Goal: Task Accomplishment & Management: Use online tool/utility

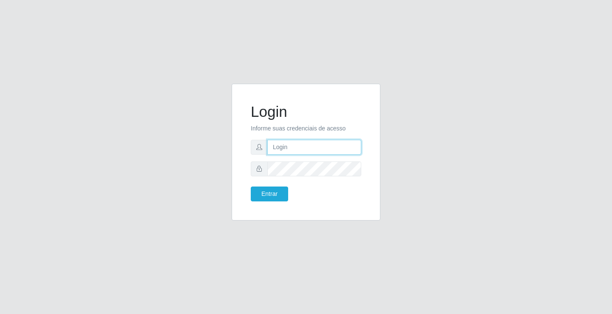
drag, startPoint x: 0, startPoint y: 0, endPoint x: 283, endPoint y: 146, distance: 318.1
click at [283, 146] on input "text" at bounding box center [314, 147] width 94 height 15
type input "ediane@ideal"
click at [251, 187] on button "Entrar" at bounding box center [269, 194] width 37 height 15
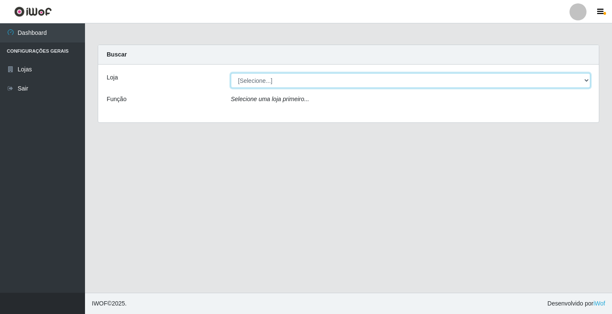
click at [253, 74] on select "[Selecione...] Ideal - Conceição" at bounding box center [411, 80] width 360 height 15
select select "231"
click at [231, 73] on select "[Selecione...] Ideal - Conceição" at bounding box center [411, 80] width 360 height 15
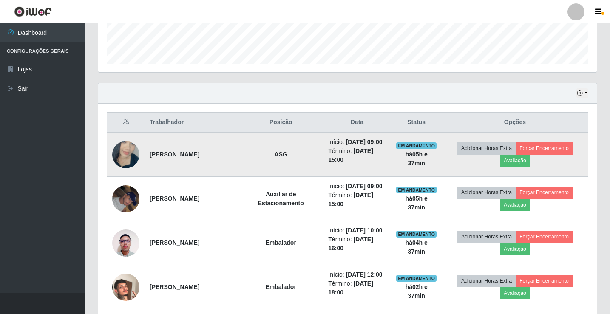
scroll to position [255, 0]
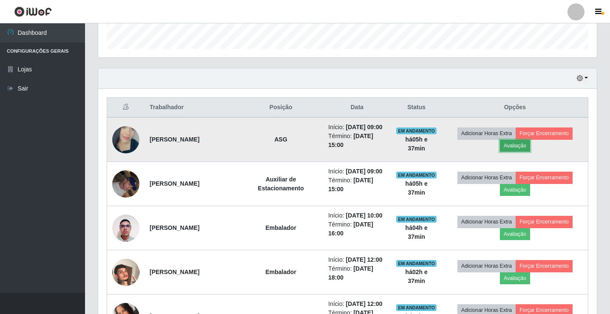
click at [525, 150] on button "Avaliação" at bounding box center [515, 146] width 30 height 12
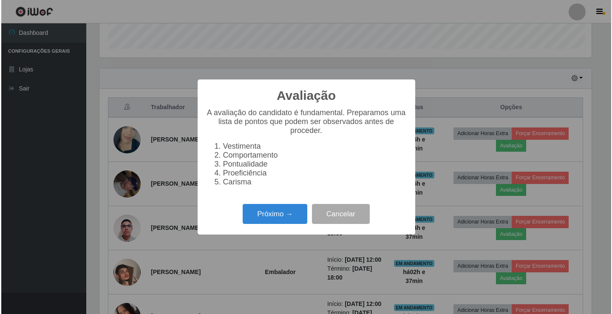
scroll to position [176, 494]
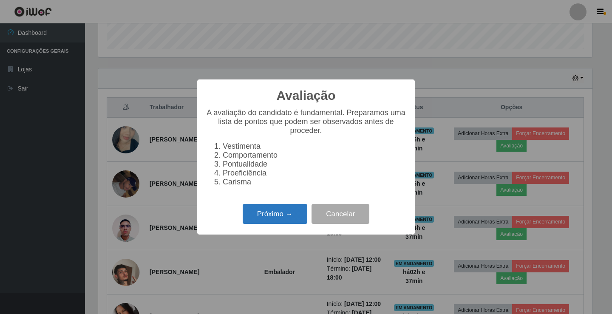
click at [286, 223] on button "Próximo →" at bounding box center [275, 214] width 65 height 20
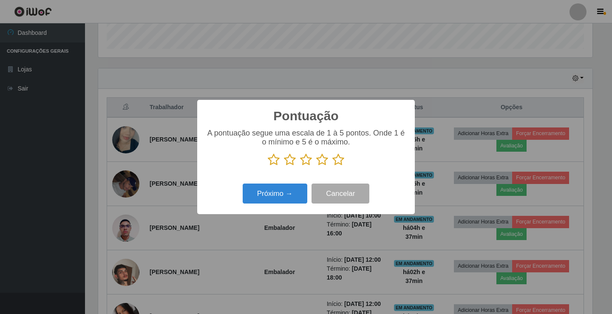
click at [279, 162] on icon at bounding box center [274, 159] width 12 height 13
click at [268, 166] on input "radio" at bounding box center [268, 166] width 0 height 0
click at [271, 182] on div "Pontuação × A pontuação segue uma escala de 1 à 5 pontos. Onde 1 é o mínimo e 5…" at bounding box center [306, 157] width 218 height 114
click at [275, 190] on button "Próximo →" at bounding box center [275, 194] width 65 height 20
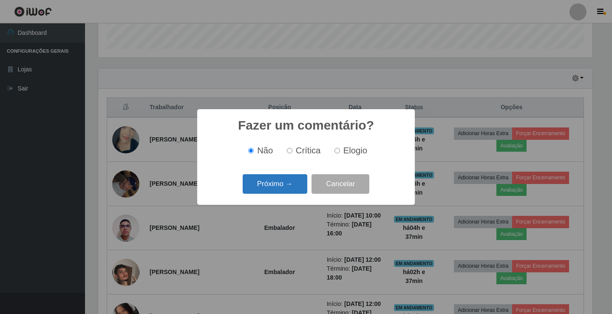
click at [264, 191] on button "Próximo →" at bounding box center [275, 184] width 65 height 20
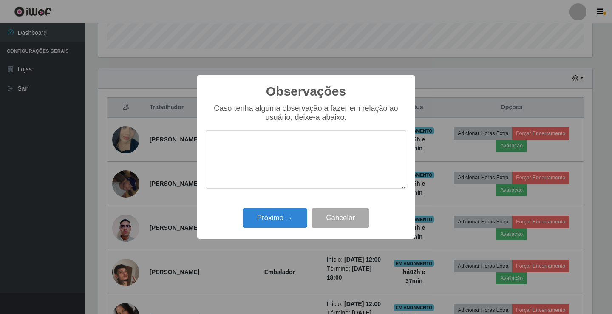
click at [264, 160] on textarea at bounding box center [306, 159] width 201 height 58
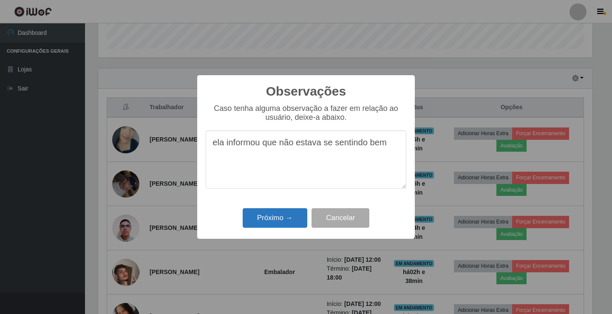
type textarea "ela informou que não estava se sentindo bem"
click at [282, 223] on button "Próximo →" at bounding box center [275, 218] width 65 height 20
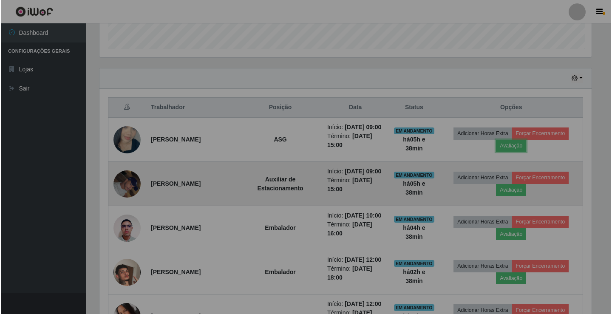
scroll to position [176, 499]
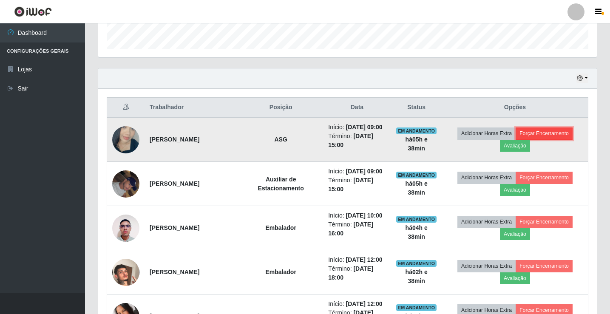
click at [566, 138] on button "Forçar Encerramento" at bounding box center [544, 134] width 57 height 12
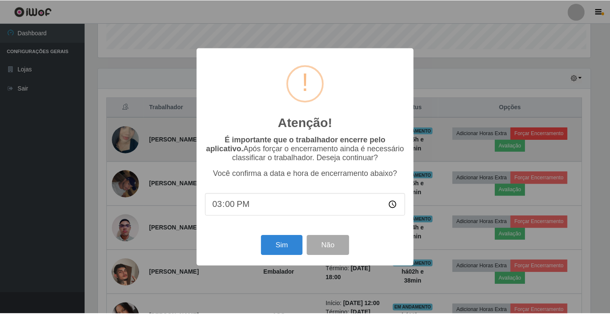
scroll to position [176, 494]
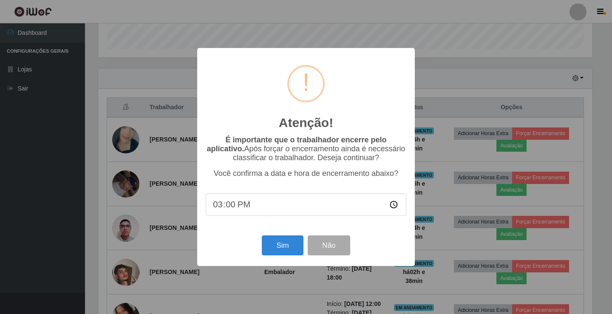
type input "02:00"
type input "14:38"
click at [289, 244] on button "Sim" at bounding box center [282, 245] width 41 height 20
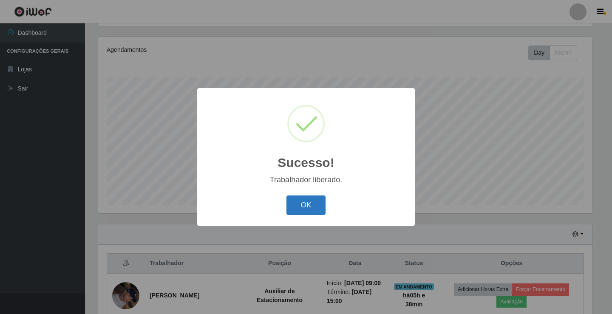
click at [313, 208] on button "OK" at bounding box center [306, 206] width 40 height 20
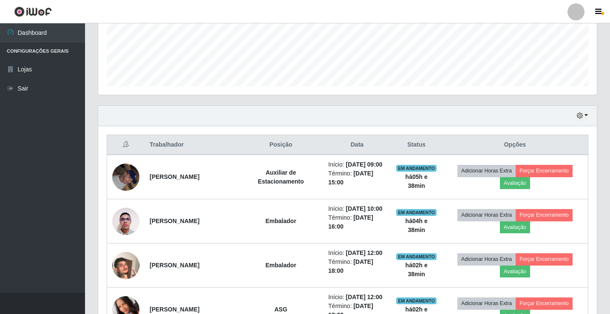
scroll to position [227, 0]
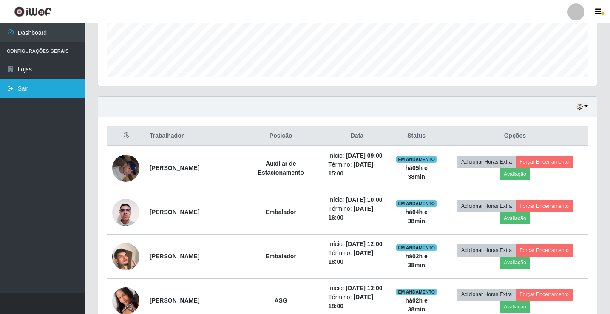
click at [31, 86] on link "Sair" at bounding box center [42, 88] width 85 height 19
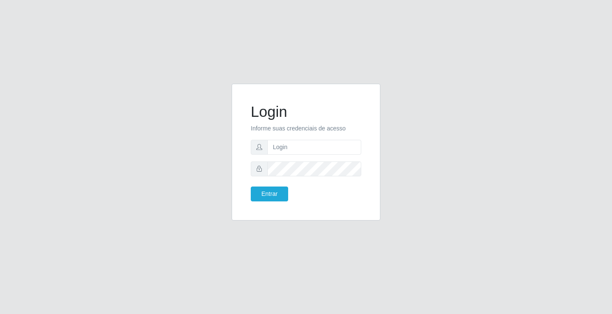
drag, startPoint x: 439, startPoint y: 43, endPoint x: 364, endPoint y: 19, distance: 79.0
click at [439, 43] on div "Login Informe suas credenciais de acesso Entrar" at bounding box center [306, 157] width 612 height 314
click at [300, 147] on input "text" at bounding box center [314, 147] width 94 height 15
type input "giovanny@ideal"
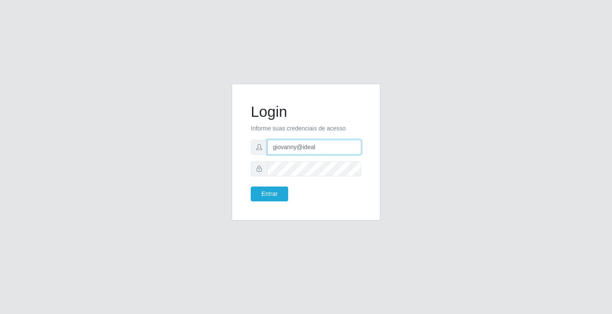
drag, startPoint x: 319, startPoint y: 146, endPoint x: 269, endPoint y: 146, distance: 50.2
click at [269, 146] on input "giovanny@ideal" at bounding box center [314, 147] width 94 height 15
click at [263, 193] on button "Entrar" at bounding box center [269, 194] width 37 height 15
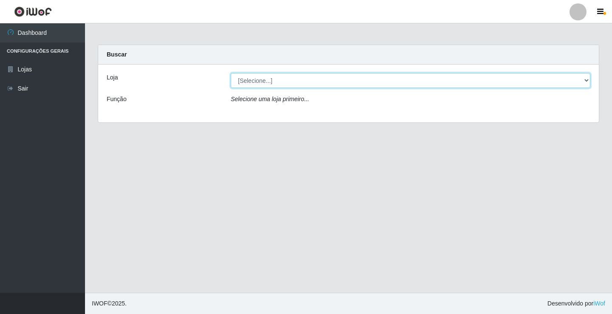
click at [575, 80] on select "[Selecione...] Ideal - Conceição" at bounding box center [411, 80] width 360 height 15
select select "231"
click at [231, 73] on select "[Selecione...] Ideal - Conceição" at bounding box center [411, 80] width 360 height 15
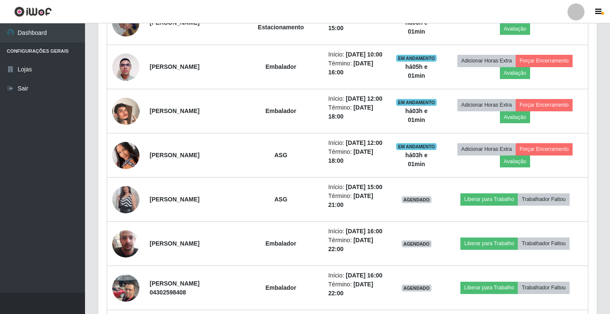
scroll to position [425, 0]
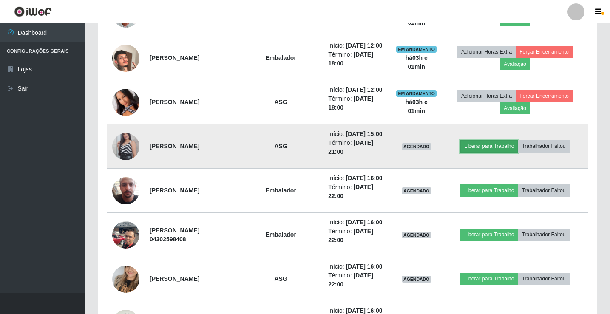
click at [495, 152] on button "Liberar para Trabalho" at bounding box center [488, 146] width 57 height 12
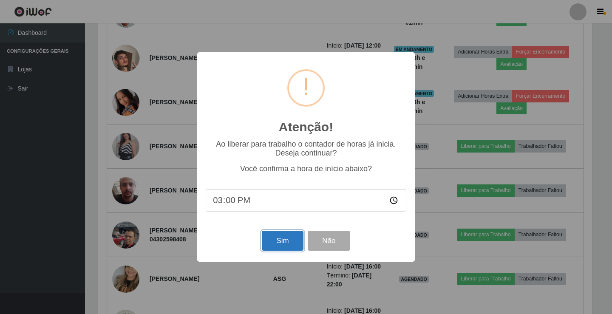
click at [280, 238] on button "Sim" at bounding box center [282, 241] width 41 height 20
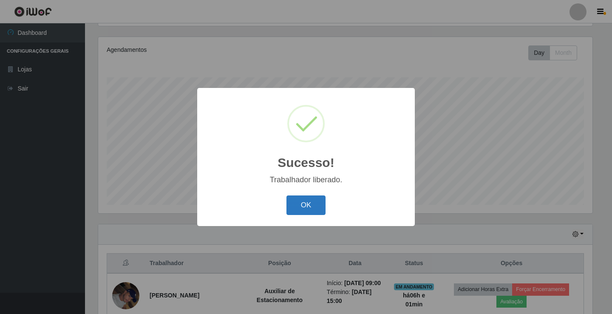
click at [312, 207] on button "OK" at bounding box center [306, 206] width 40 height 20
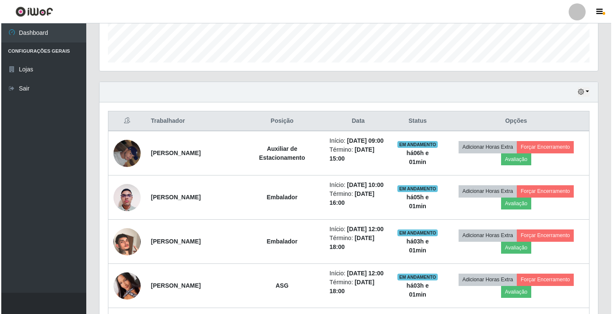
scroll to position [227, 0]
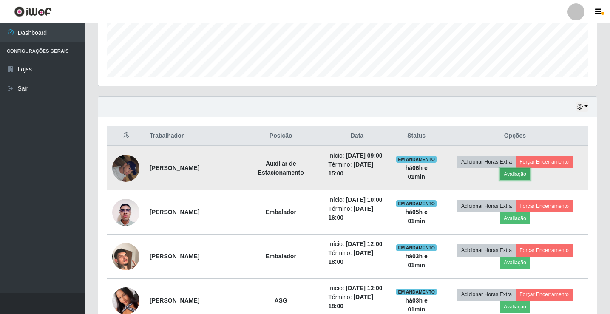
click at [527, 179] on button "Avaliação" at bounding box center [515, 174] width 30 height 12
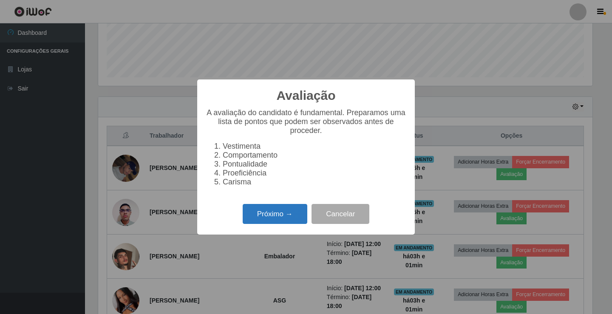
click at [292, 213] on button "Próximo →" at bounding box center [275, 214] width 65 height 20
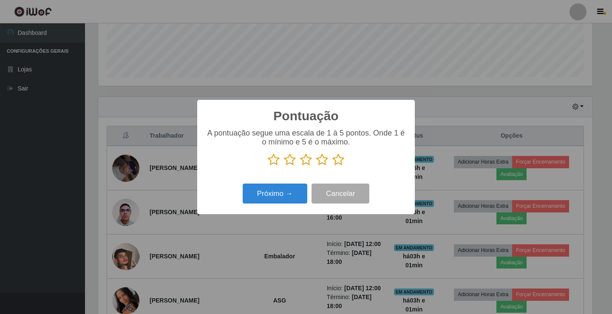
scroll to position [424884, 424566]
click at [339, 165] on icon at bounding box center [338, 159] width 12 height 13
click at [332, 166] on input "radio" at bounding box center [332, 166] width 0 height 0
click at [278, 194] on button "Próximo →" at bounding box center [275, 194] width 65 height 20
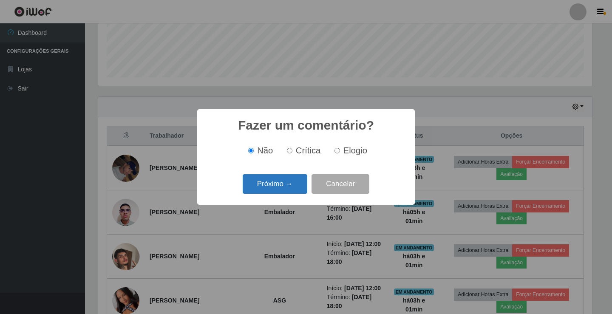
click at [285, 186] on button "Próximo →" at bounding box center [275, 184] width 65 height 20
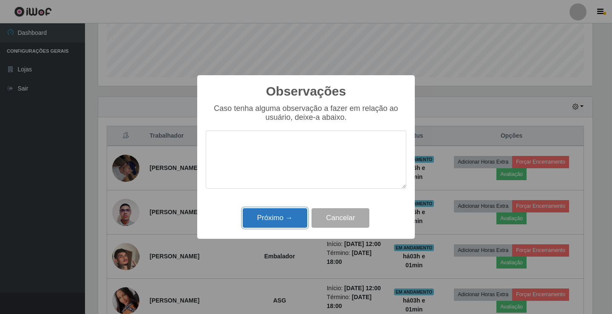
click at [282, 217] on button "Próximo →" at bounding box center [275, 218] width 65 height 20
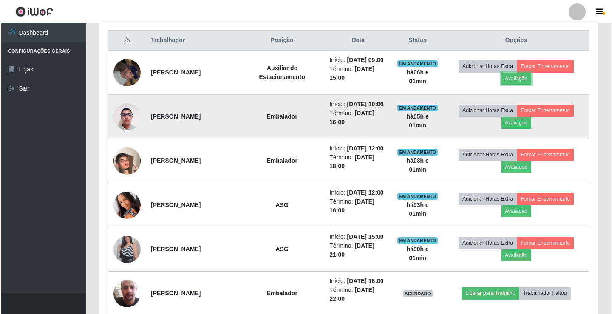
scroll to position [195, 0]
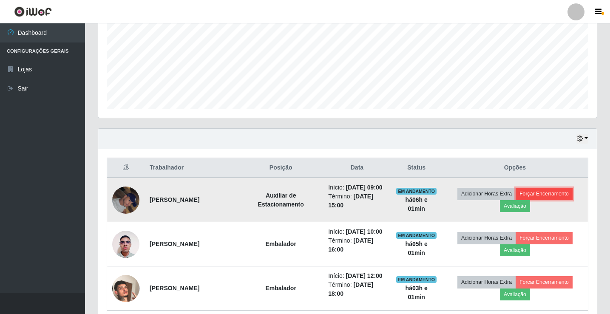
click at [549, 198] on button "Forçar Encerramento" at bounding box center [544, 194] width 57 height 12
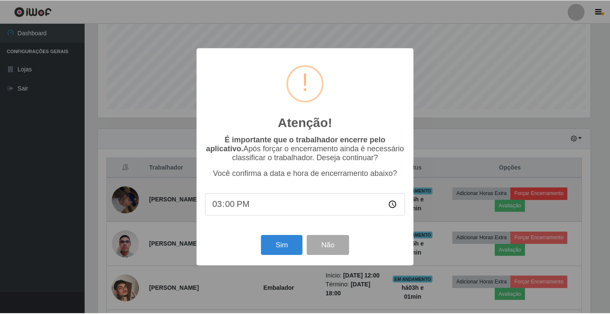
scroll to position [176, 494]
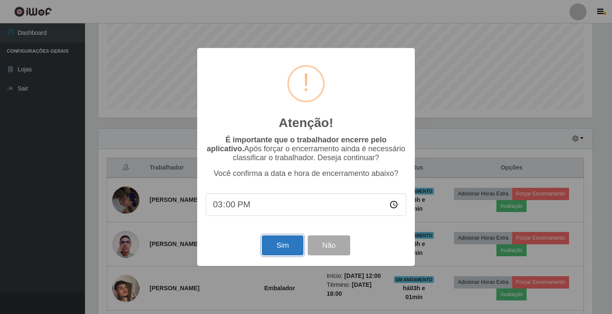
click at [276, 249] on button "Sim" at bounding box center [282, 245] width 41 height 20
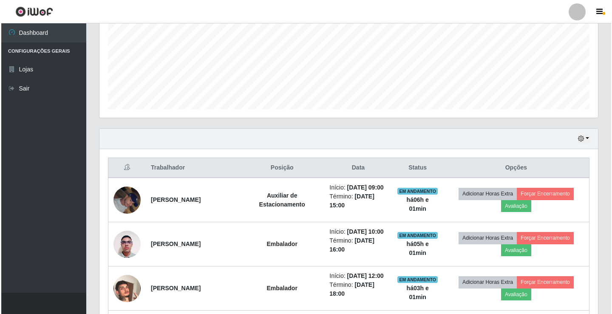
scroll to position [0, 0]
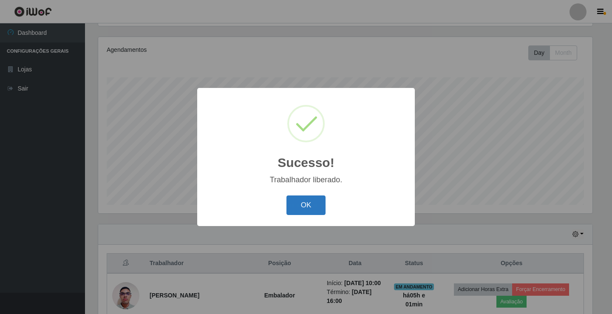
click at [307, 202] on button "OK" at bounding box center [306, 206] width 40 height 20
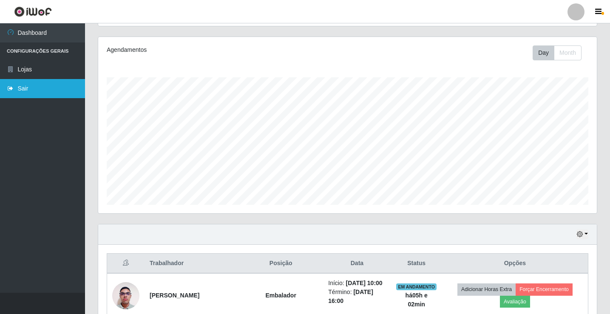
click at [26, 84] on link "Sair" at bounding box center [42, 88] width 85 height 19
